Goal: Browse casually

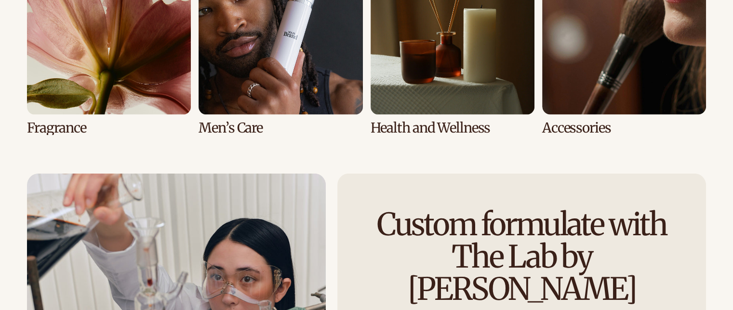
scroll to position [2151, 0]
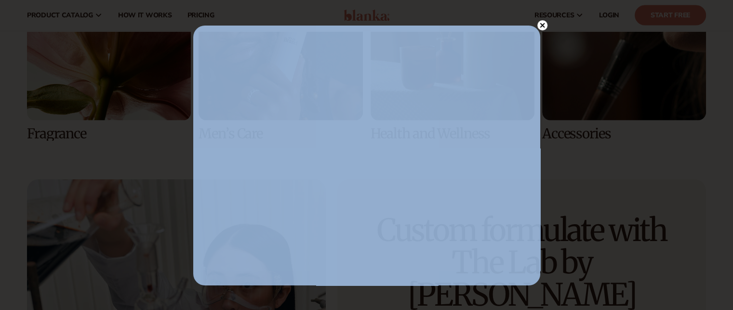
click at [548, 26] on body "Skip to content Free to start · ZERO minimums · ZERO contracts · Free to start …" at bounding box center [366, 31] width 733 height 4365
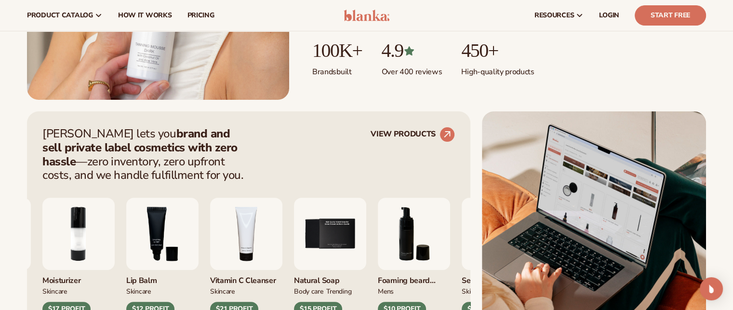
scroll to position [48, 0]
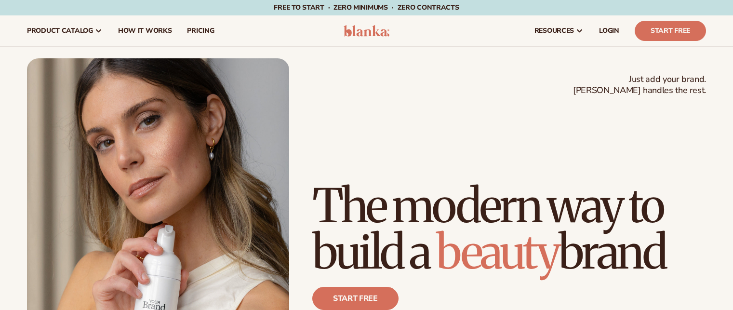
scroll to position [2025, 0]
